Goal: Task Accomplishment & Management: Use online tool/utility

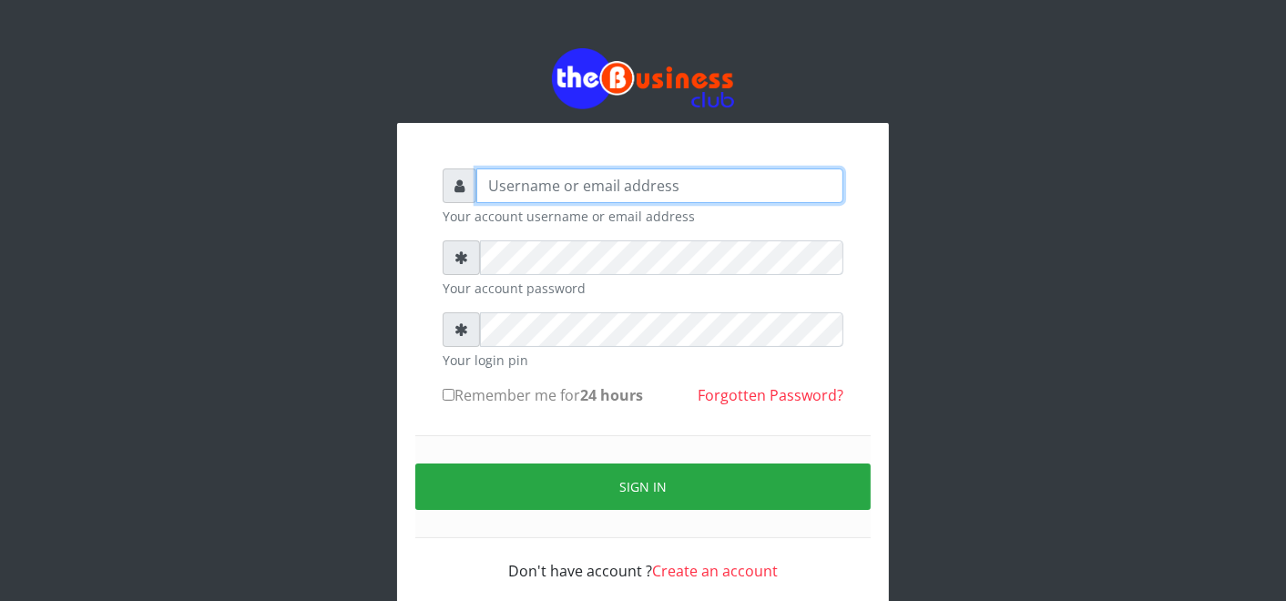
click at [695, 189] on input "text" at bounding box center [659, 186] width 367 height 35
type input "father"
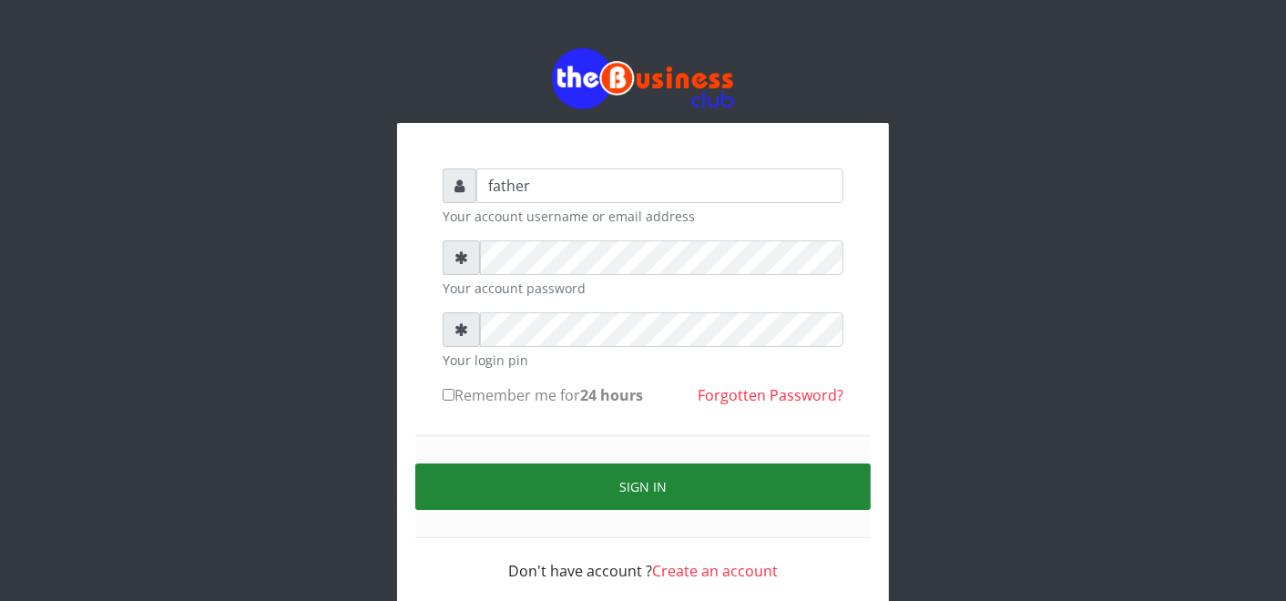
click at [608, 480] on button "Sign in" at bounding box center [642, 487] width 455 height 46
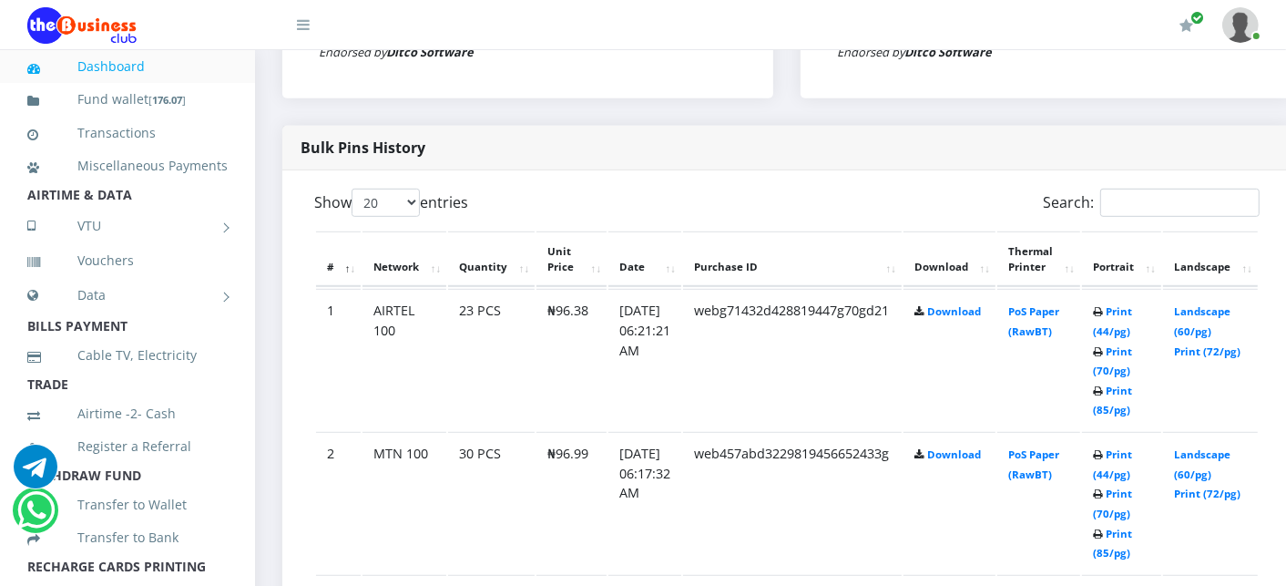
scroll to position [890, 0]
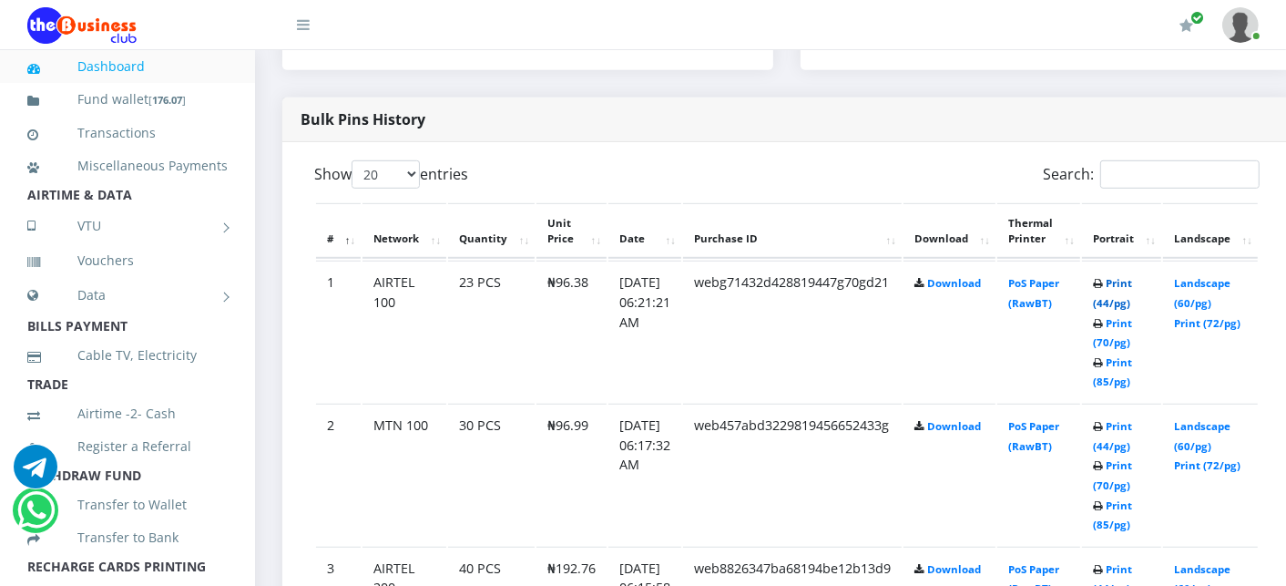
click at [1132, 279] on link "Print (44/pg)" at bounding box center [1112, 293] width 39 height 34
click at [1132, 423] on link "Print (44/pg)" at bounding box center [1112, 436] width 39 height 34
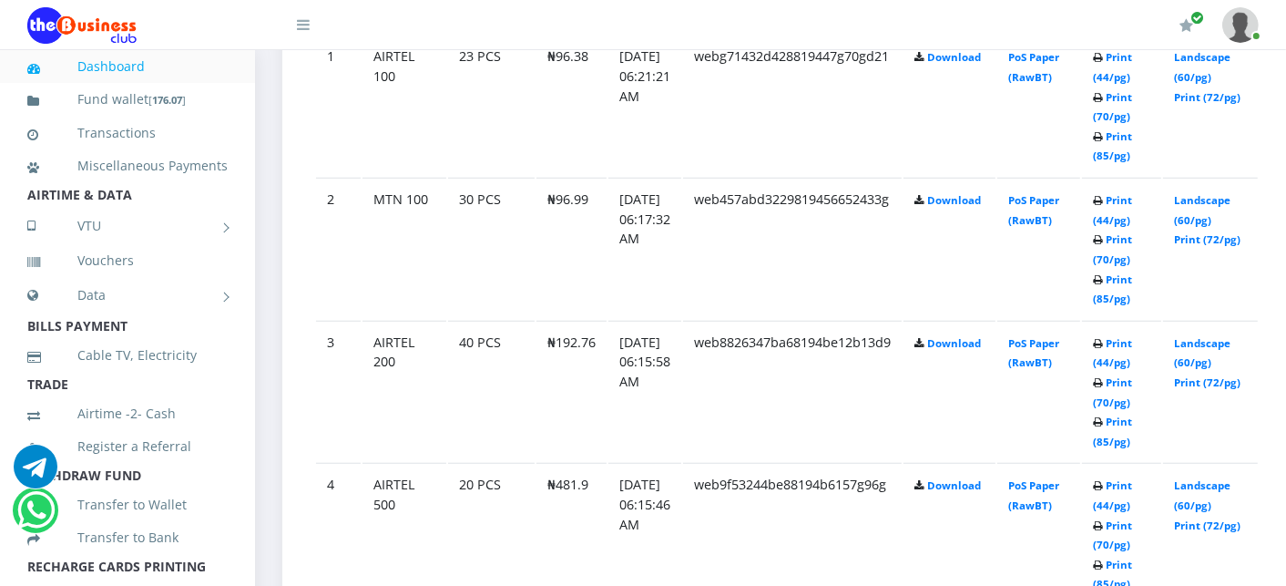
scroll to position [1118, 0]
click at [1132, 339] on link "Print (44/pg)" at bounding box center [1112, 351] width 39 height 34
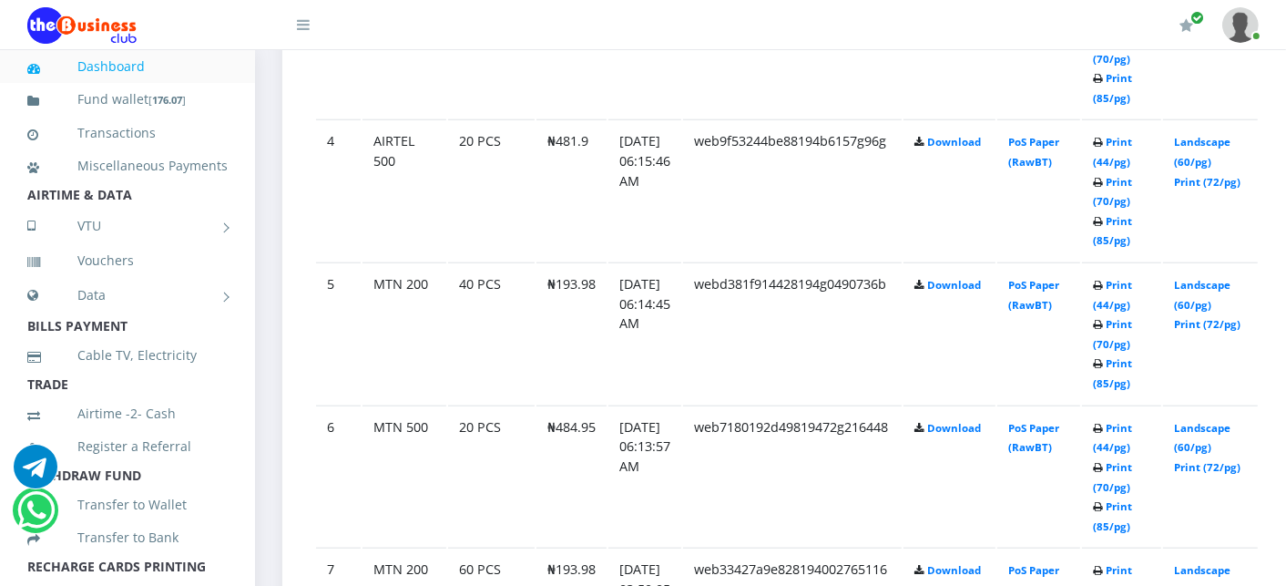
scroll to position [1462, 0]
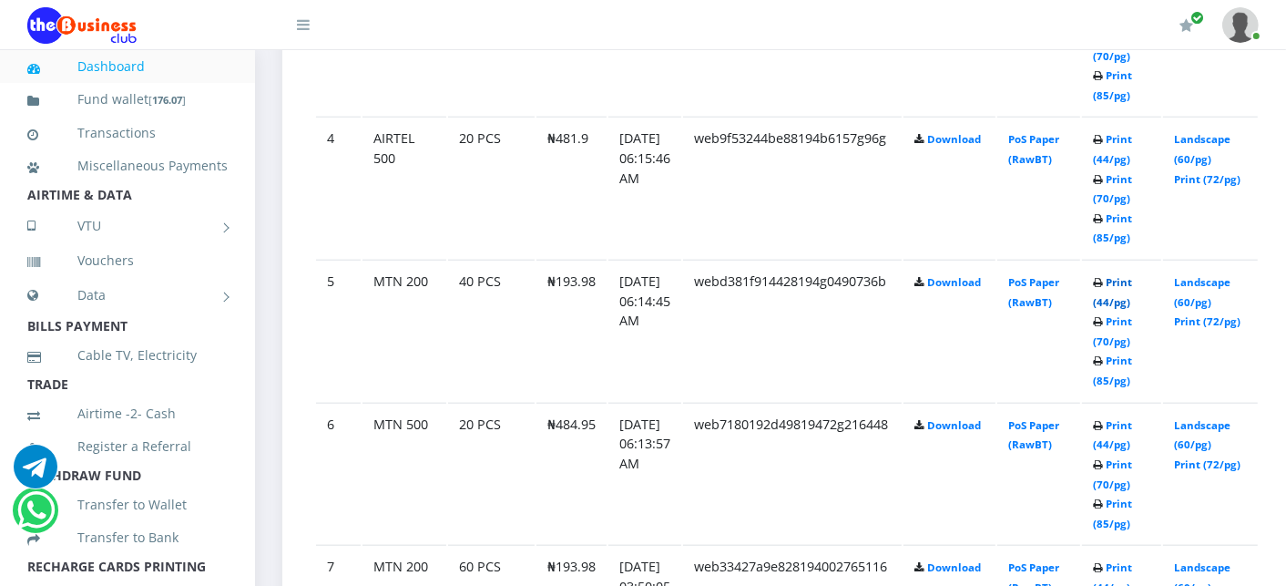
click at [1132, 276] on link "Print (44/pg)" at bounding box center [1112, 292] width 39 height 34
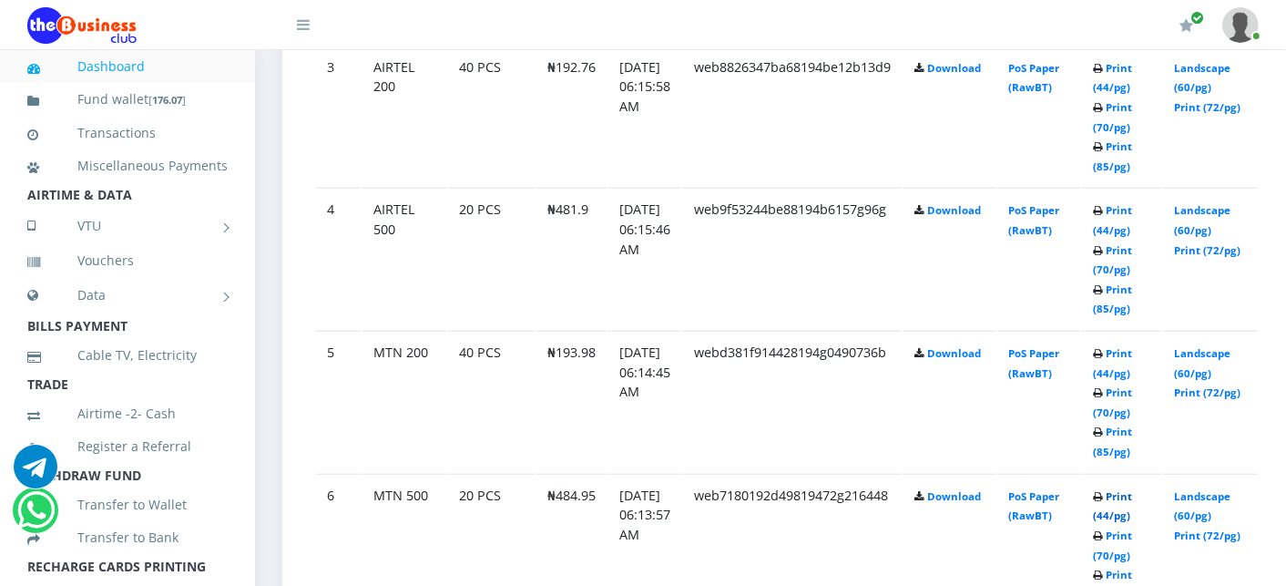
click at [1132, 492] on link "Print (44/pg)" at bounding box center [1112, 506] width 39 height 34
